Goal: Information Seeking & Learning: Learn about a topic

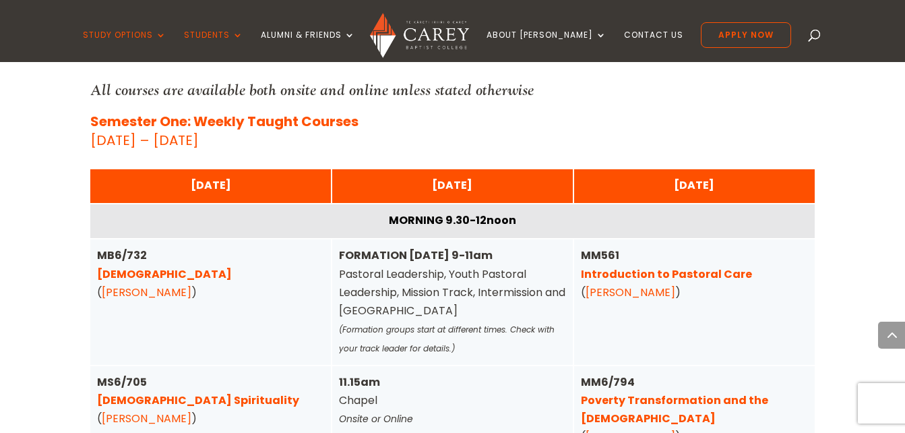
scroll to position [3235, 0]
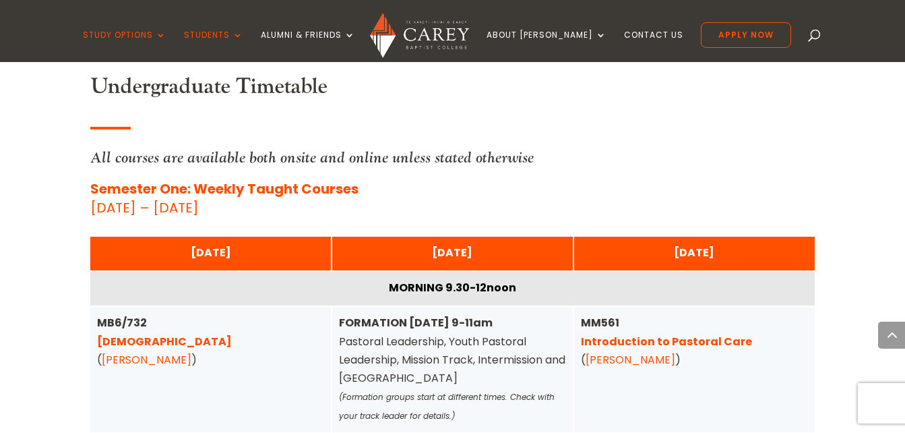
click at [135, 334] on link "[DEMOGRAPHIC_DATA]" at bounding box center [164, 342] width 135 height 16
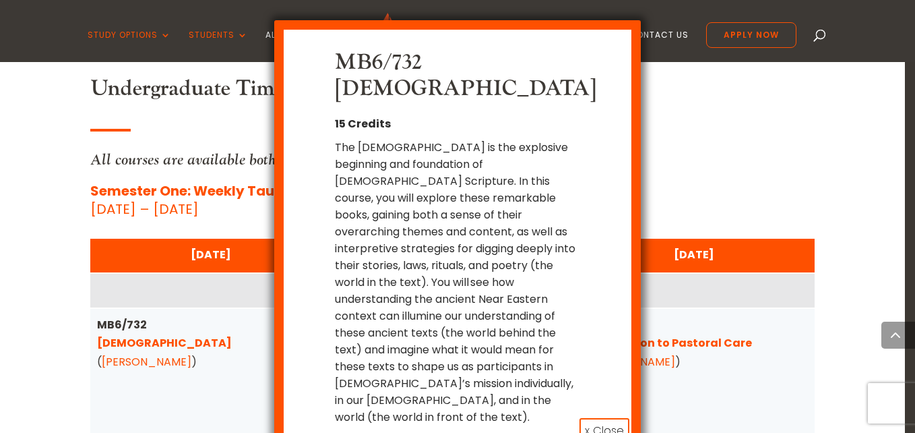
click at [722, 271] on div "MB6/732 [DEMOGRAPHIC_DATA] 15 Credits The [DEMOGRAPHIC_DATA] is the explosive b…" at bounding box center [457, 216] width 915 height 433
click at [605, 418] on button "x Close" at bounding box center [605, 431] width 50 height 26
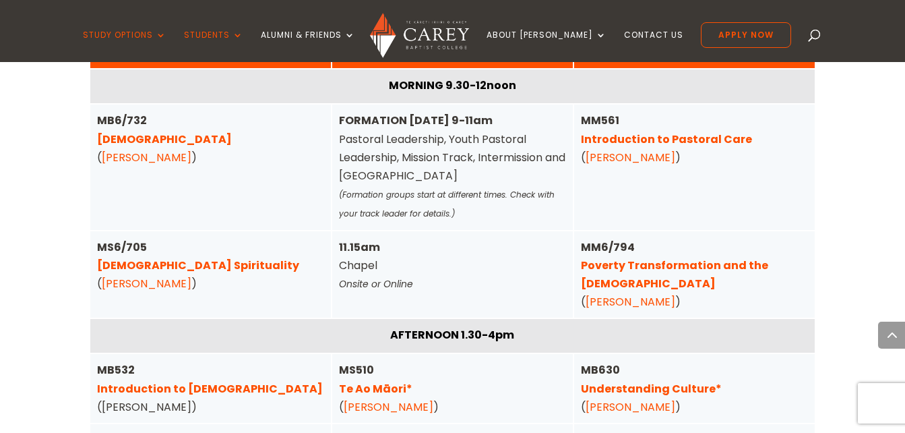
scroll to position [3505, 0]
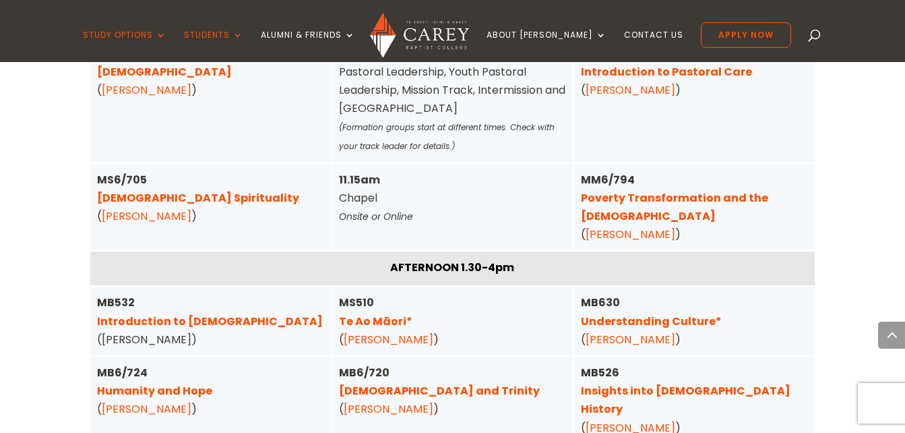
click at [406, 383] on link "[DEMOGRAPHIC_DATA] and Trinity" at bounding box center [439, 391] width 201 height 16
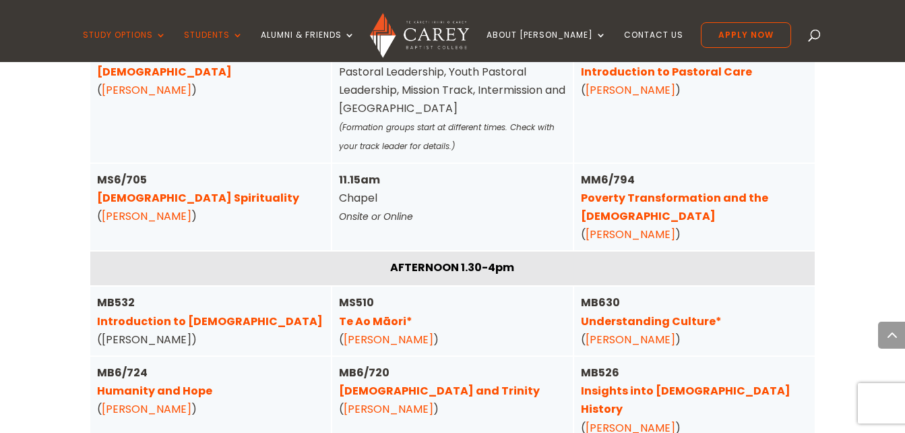
click at [178, 383] on link "Humanity and Hope" at bounding box center [154, 391] width 115 height 16
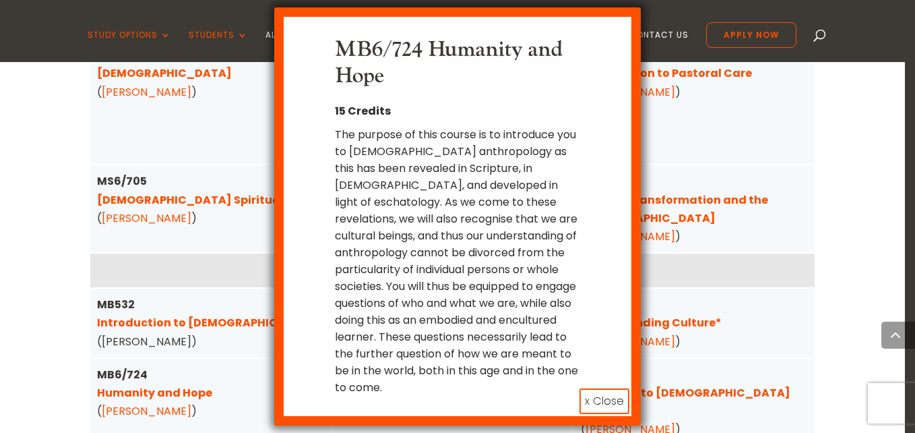
click at [608, 399] on button "x Close" at bounding box center [605, 401] width 50 height 26
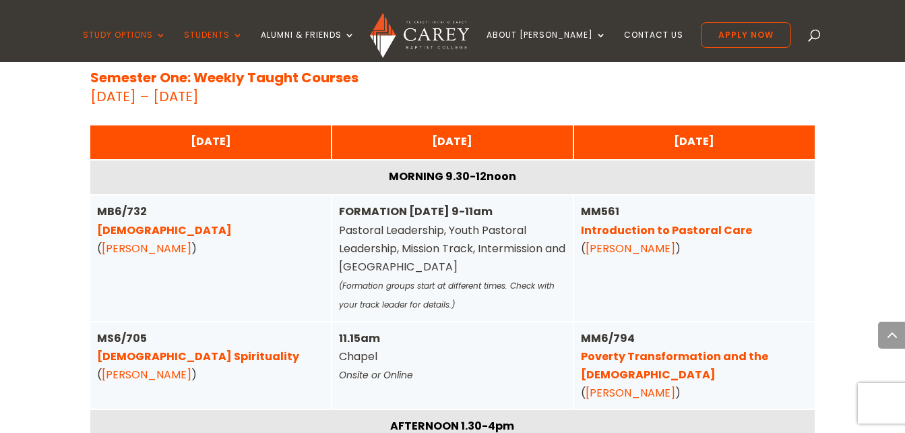
scroll to position [3370, 0]
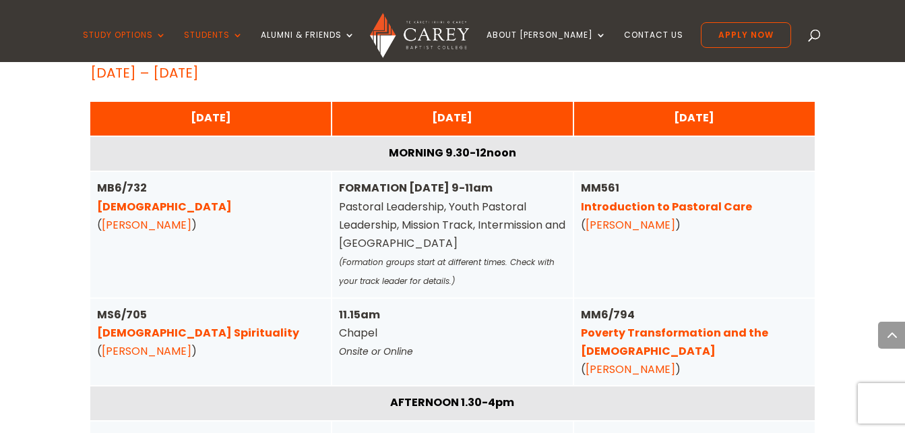
click at [168, 325] on link "[DEMOGRAPHIC_DATA] Spirituality" at bounding box center [198, 333] width 202 height 16
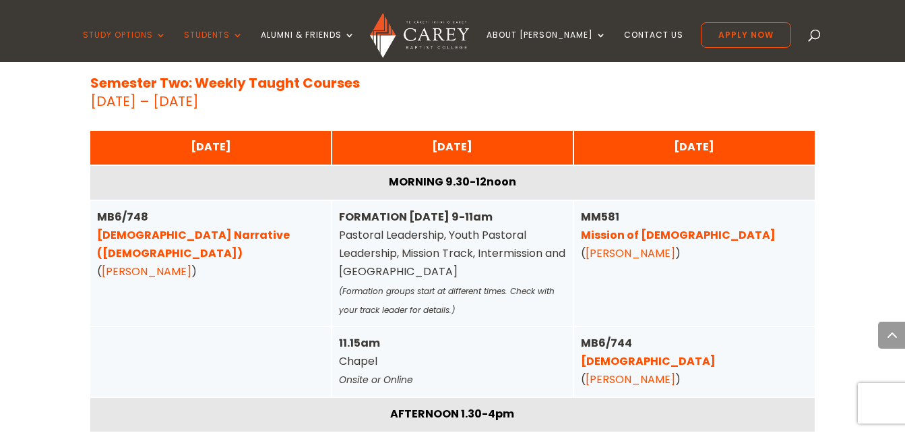
scroll to position [4516, 0]
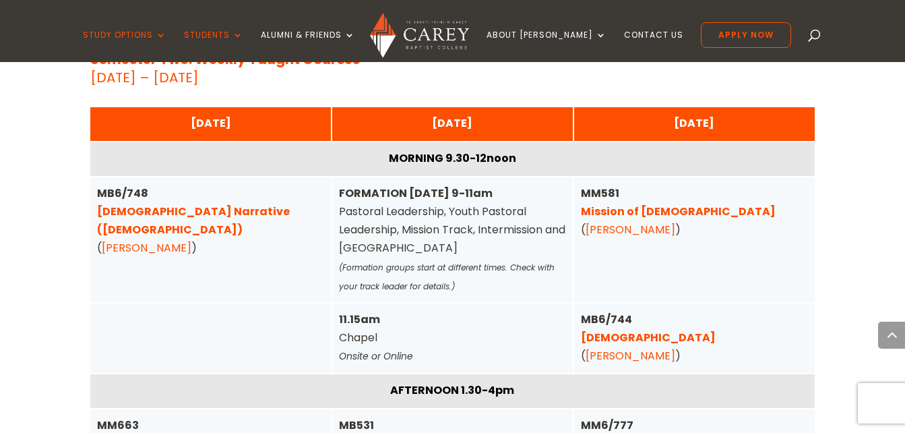
click at [616, 330] on link "[DEMOGRAPHIC_DATA]" at bounding box center [648, 338] width 135 height 16
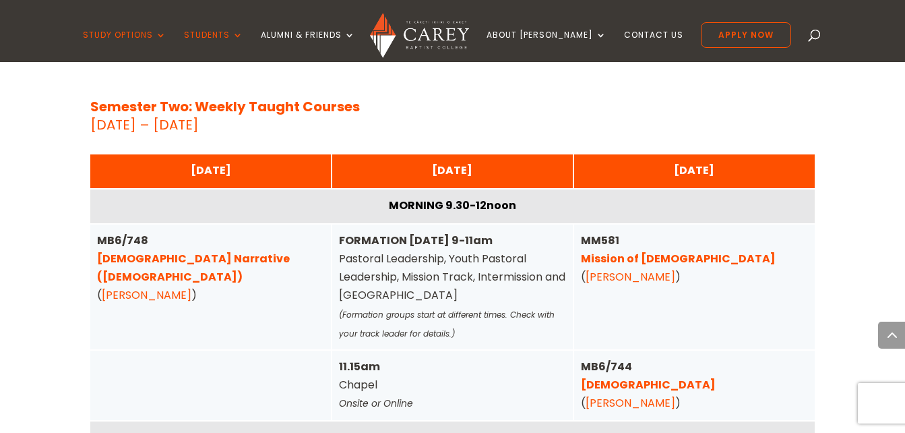
scroll to position [4448, 0]
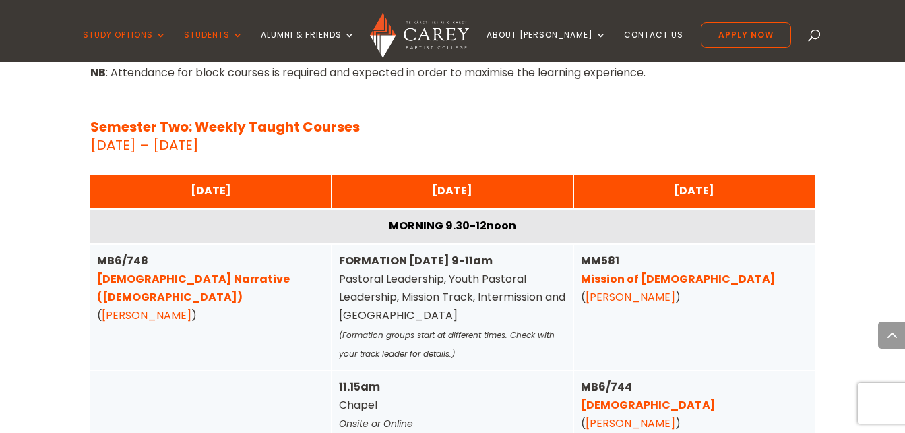
click at [178, 271] on link "[DEMOGRAPHIC_DATA] Narrative ([DEMOGRAPHIC_DATA])" at bounding box center [193, 288] width 193 height 34
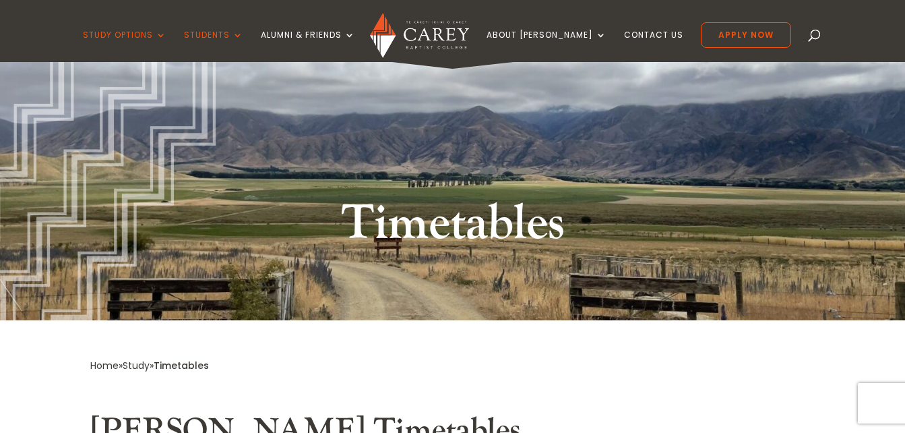
scroll to position [0, 0]
